Goal: Transaction & Acquisition: Purchase product/service

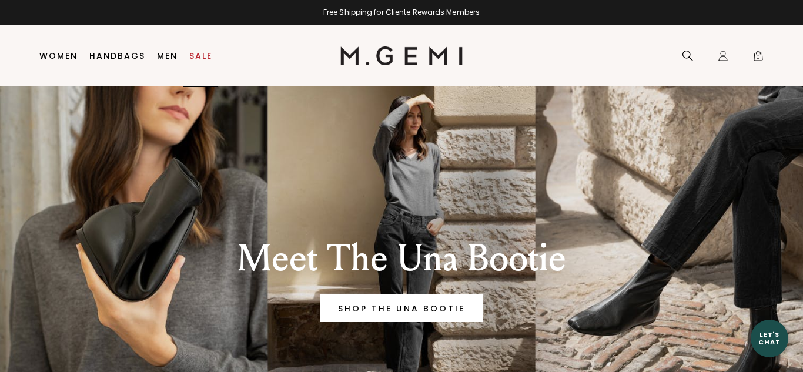
click at [202, 59] on link "Sale" at bounding box center [200, 55] width 23 height 9
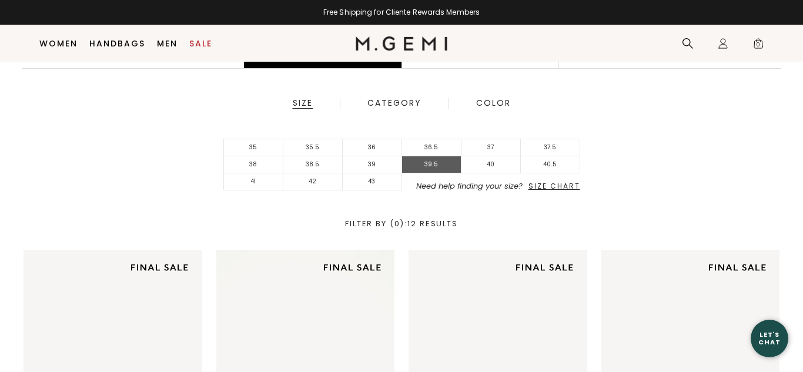
scroll to position [249, 0]
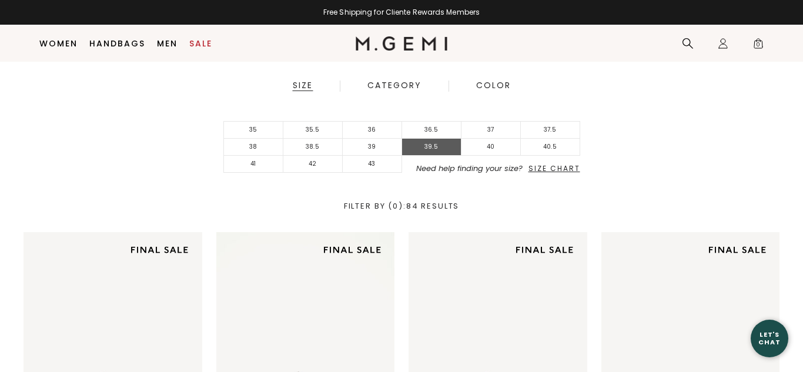
click at [429, 145] on li "39.5" at bounding box center [431, 147] width 59 height 17
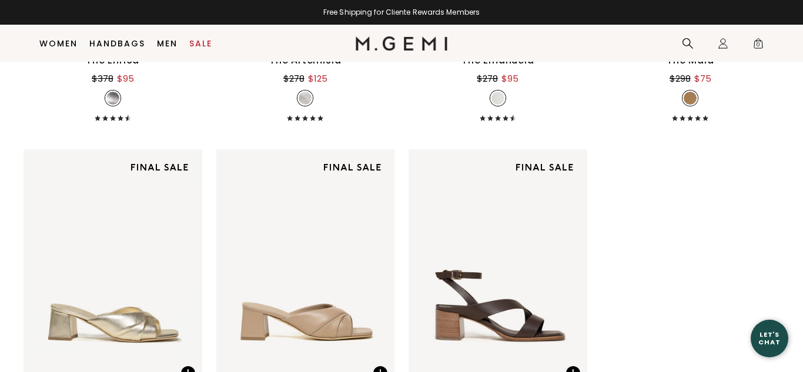
scroll to position [3122, 0]
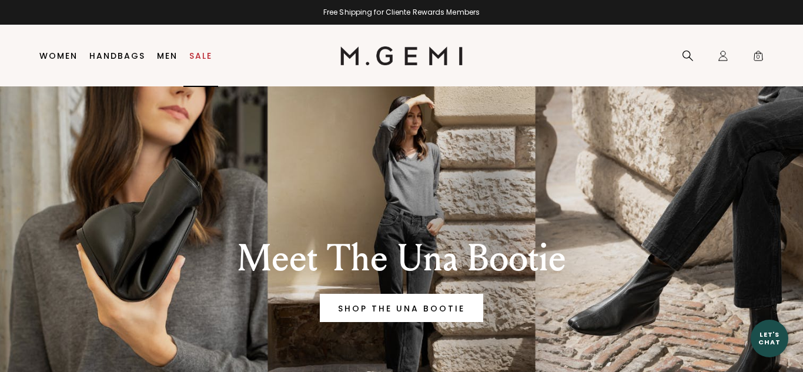
drag, startPoint x: 0, startPoint y: 0, endPoint x: 203, endPoint y: 52, distance: 209.3
click at [203, 52] on link "Sale" at bounding box center [200, 55] width 23 height 9
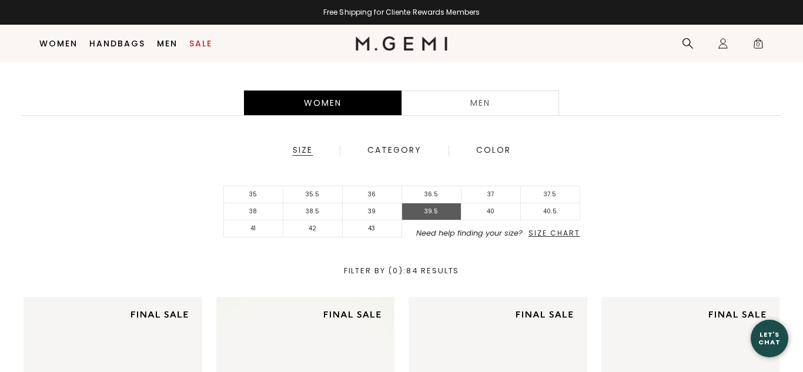
scroll to position [184, 0]
click at [425, 212] on li "39.5" at bounding box center [431, 211] width 59 height 17
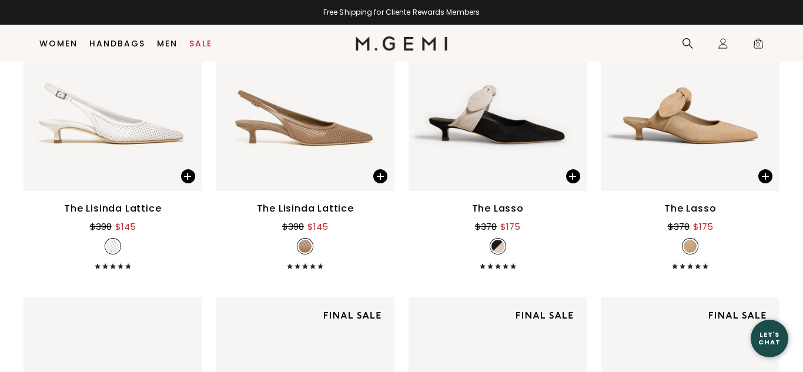
scroll to position [1939, 0]
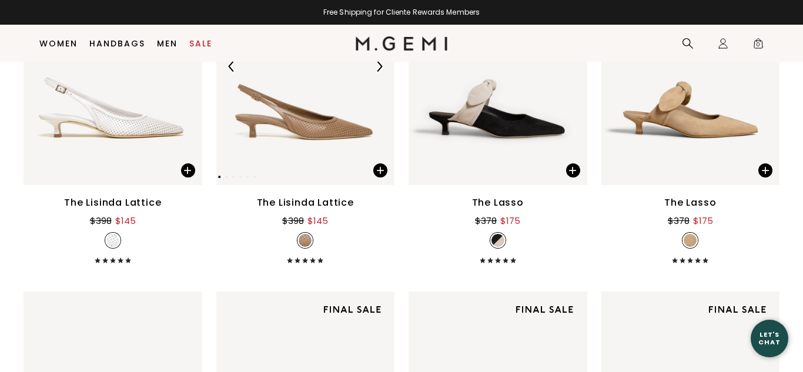
click at [305, 121] on img at bounding box center [305, 66] width 179 height 238
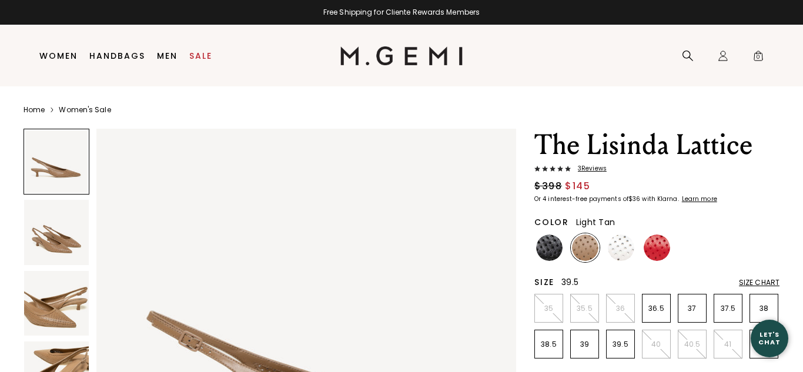
click at [619, 341] on p "39.5" at bounding box center [621, 344] width 28 height 9
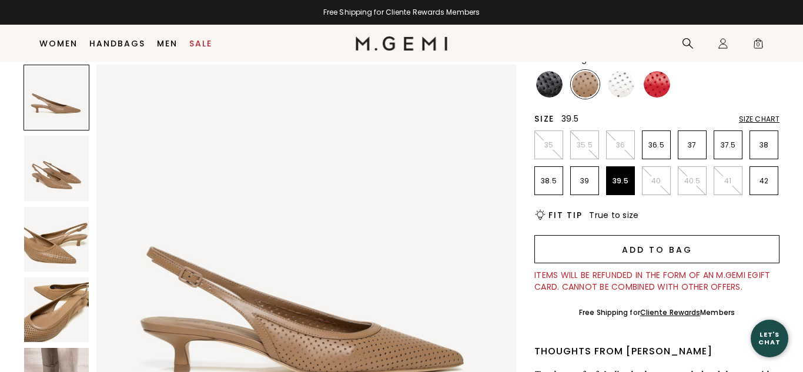
scroll to position [146, 0]
